Goal: Contribute content

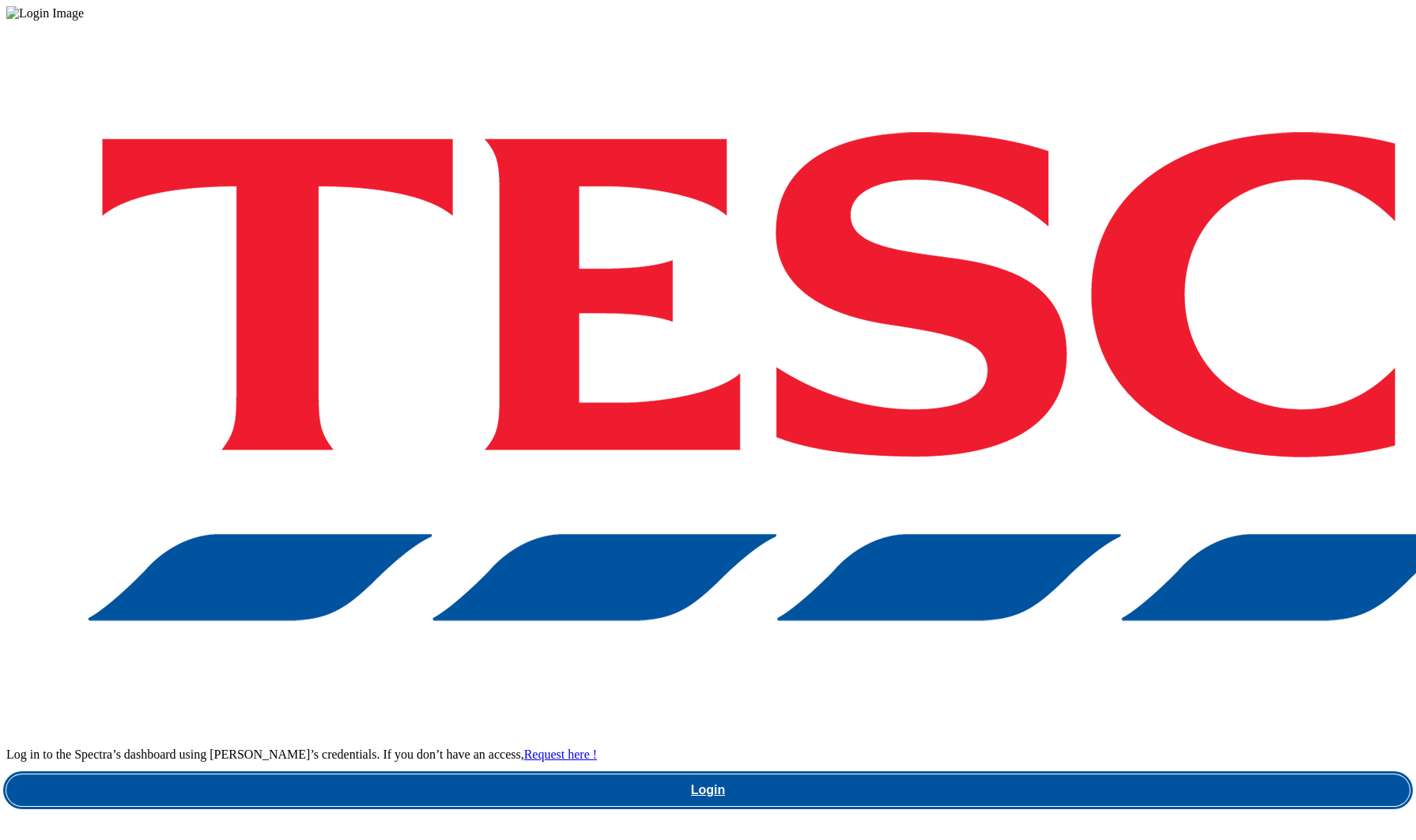
click at [958, 775] on link "Login" at bounding box center [708, 790] width 1403 height 31
click at [1048, 775] on link "Login" at bounding box center [708, 790] width 1403 height 31
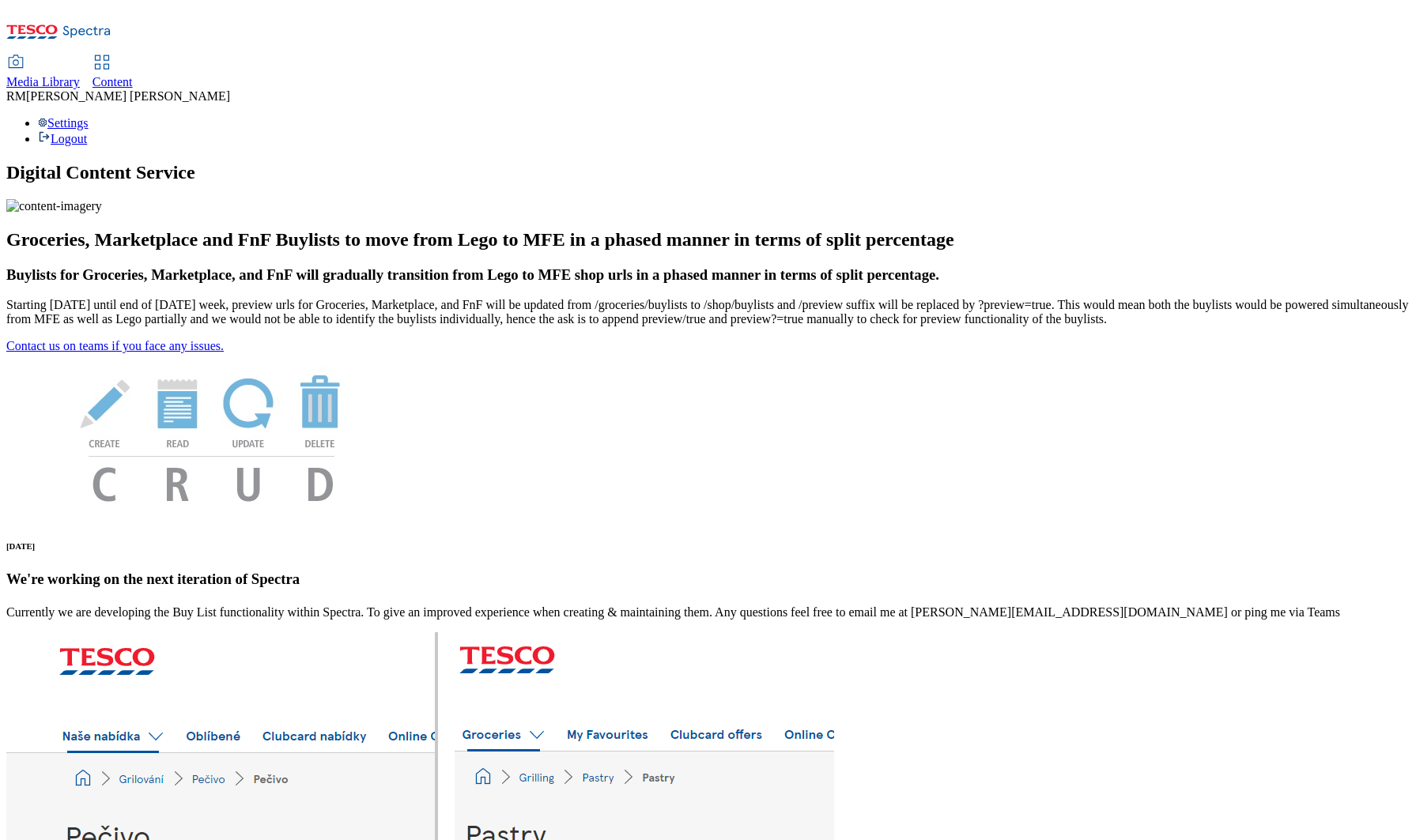
click at [80, 75] on span "Media Library" at bounding box center [42, 82] width 73 height 14
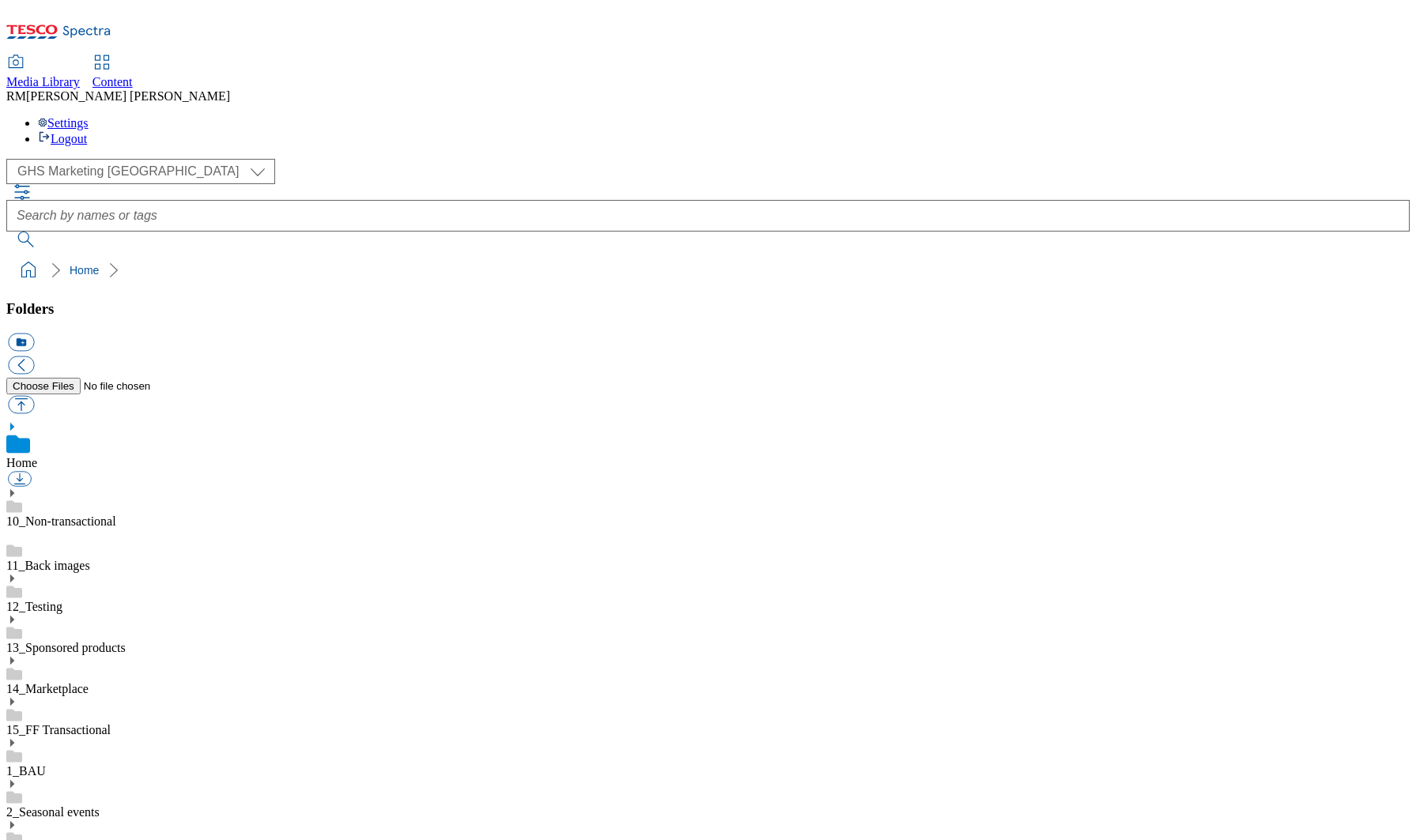
scroll to position [1, 0]
click at [153, 159] on select "GHS Marketing UK iGHS Marketing CE MCA CZ MCA HU MCA SK" at bounding box center [140, 172] width 269 height 25
select select "flare-ighs-ce-mktg"
click at [11, 159] on select "GHS Marketing UK iGHS Marketing CE MCA CZ MCA HU MCA SK" at bounding box center [140, 172] width 269 height 25
click at [15, 660] on use at bounding box center [13, 664] width 4 height 8
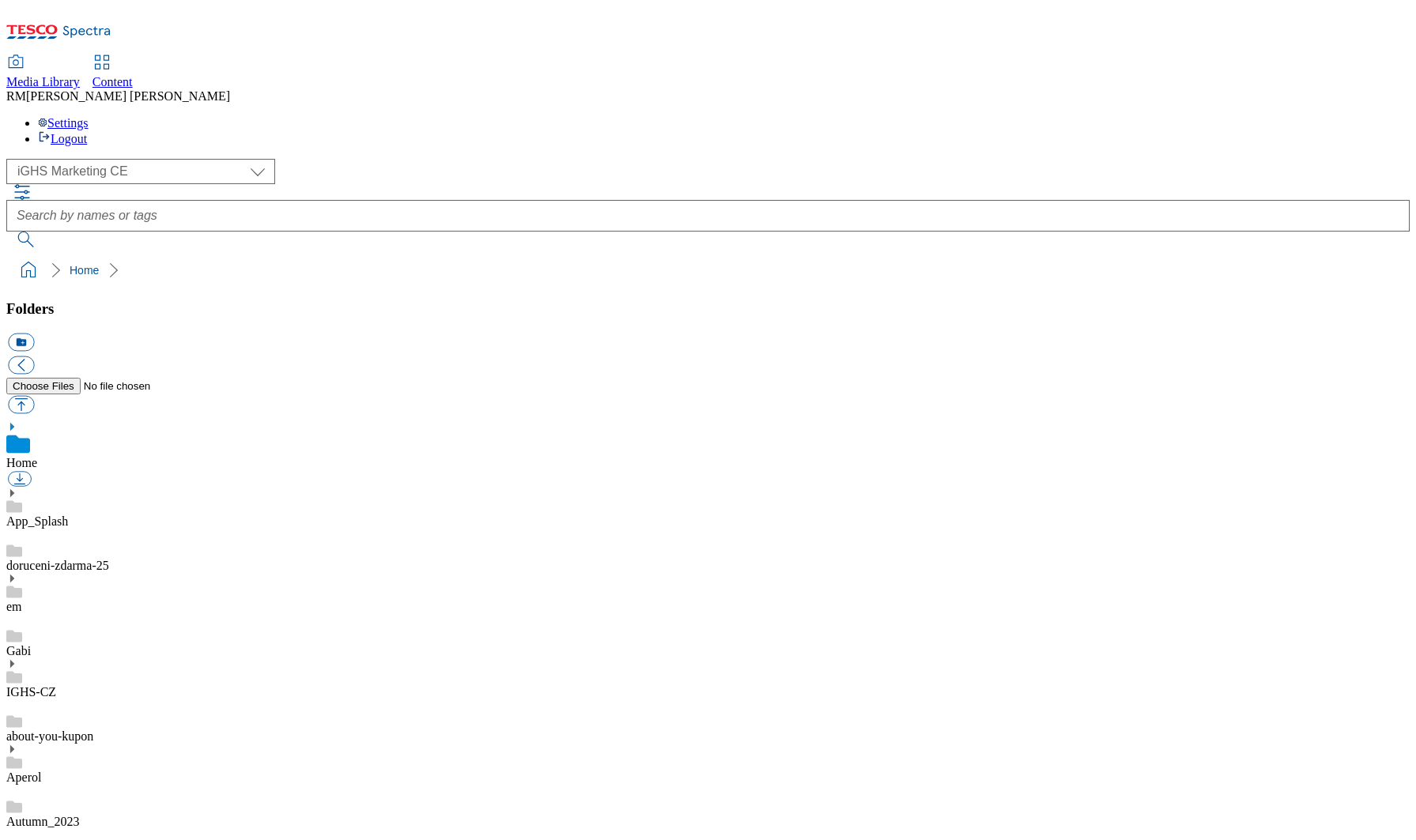
scroll to position [10037, 0]
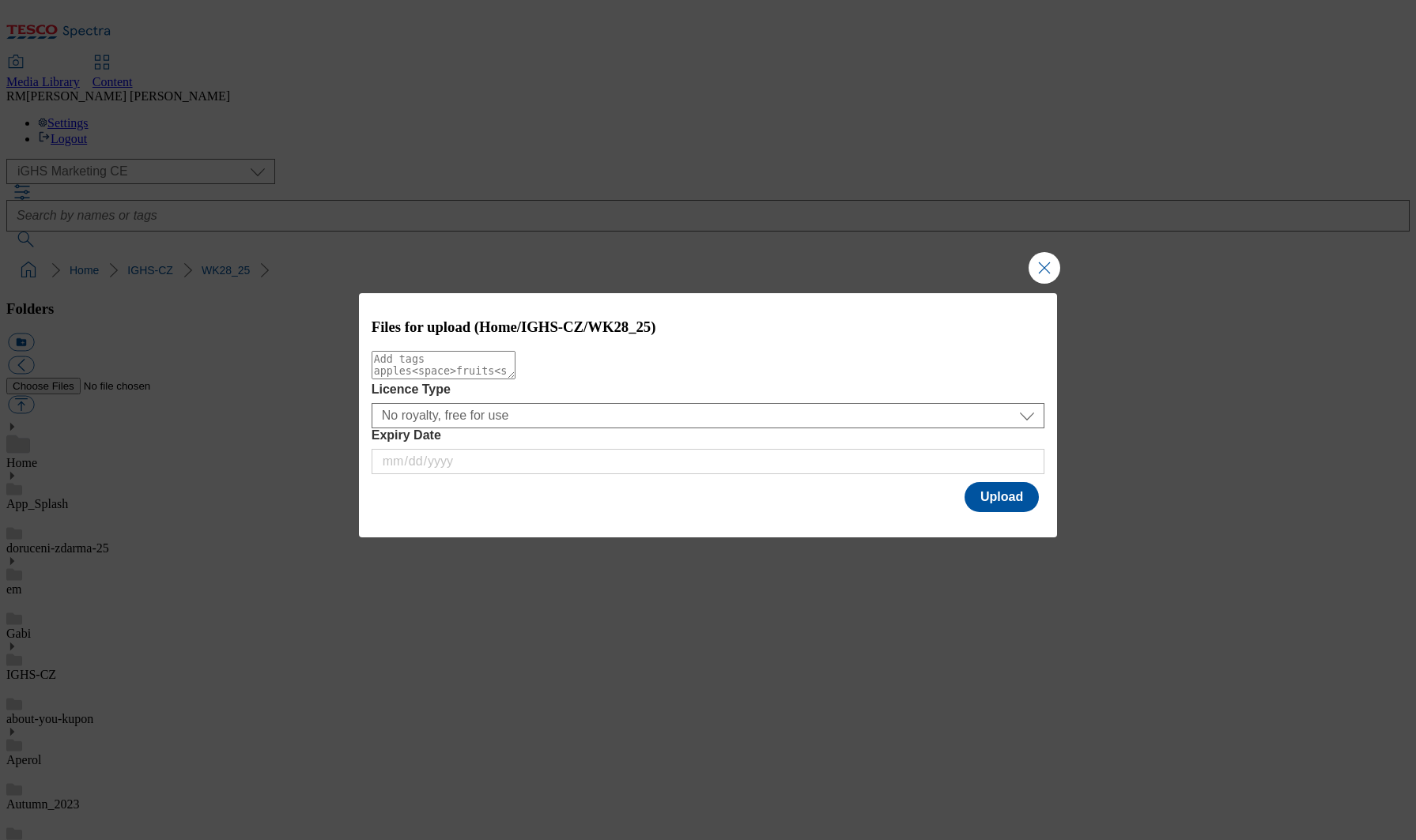
click at [516, 372] on textarea "Modal" at bounding box center [443, 364] width 144 height 28
type textarea "tradenew"
click at [1025, 500] on button "Upload" at bounding box center [1001, 497] width 74 height 30
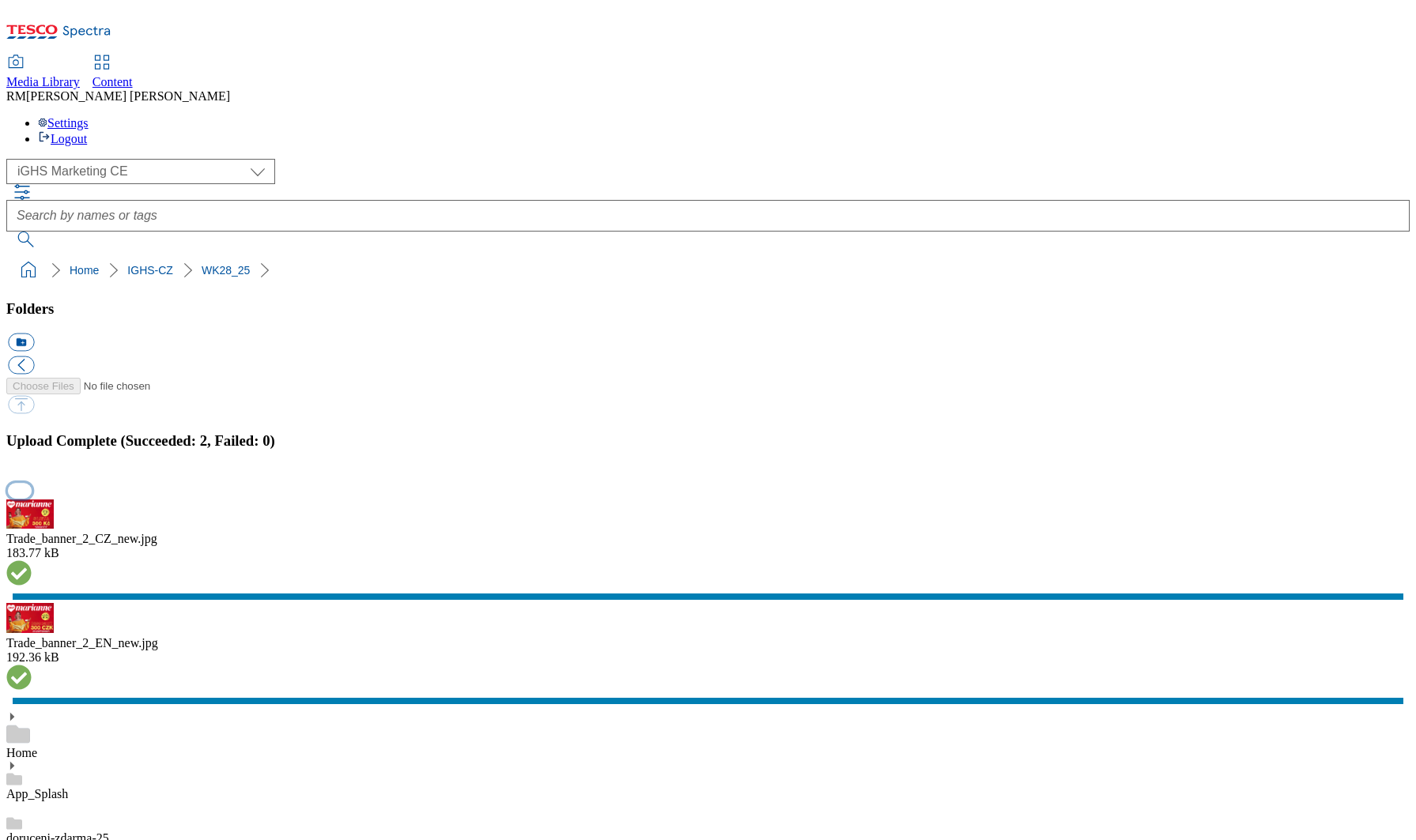
click at [31, 498] on button "button" at bounding box center [19, 490] width 23 height 15
